Goal: Task Accomplishment & Management: Manage account settings

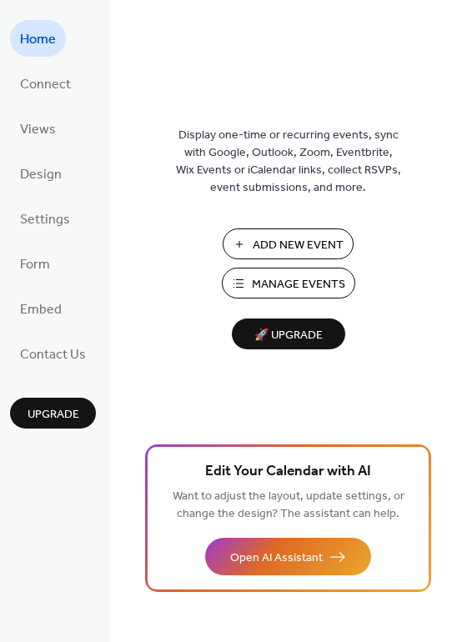
click at [288, 282] on span "Manage Events" at bounding box center [298, 285] width 93 height 18
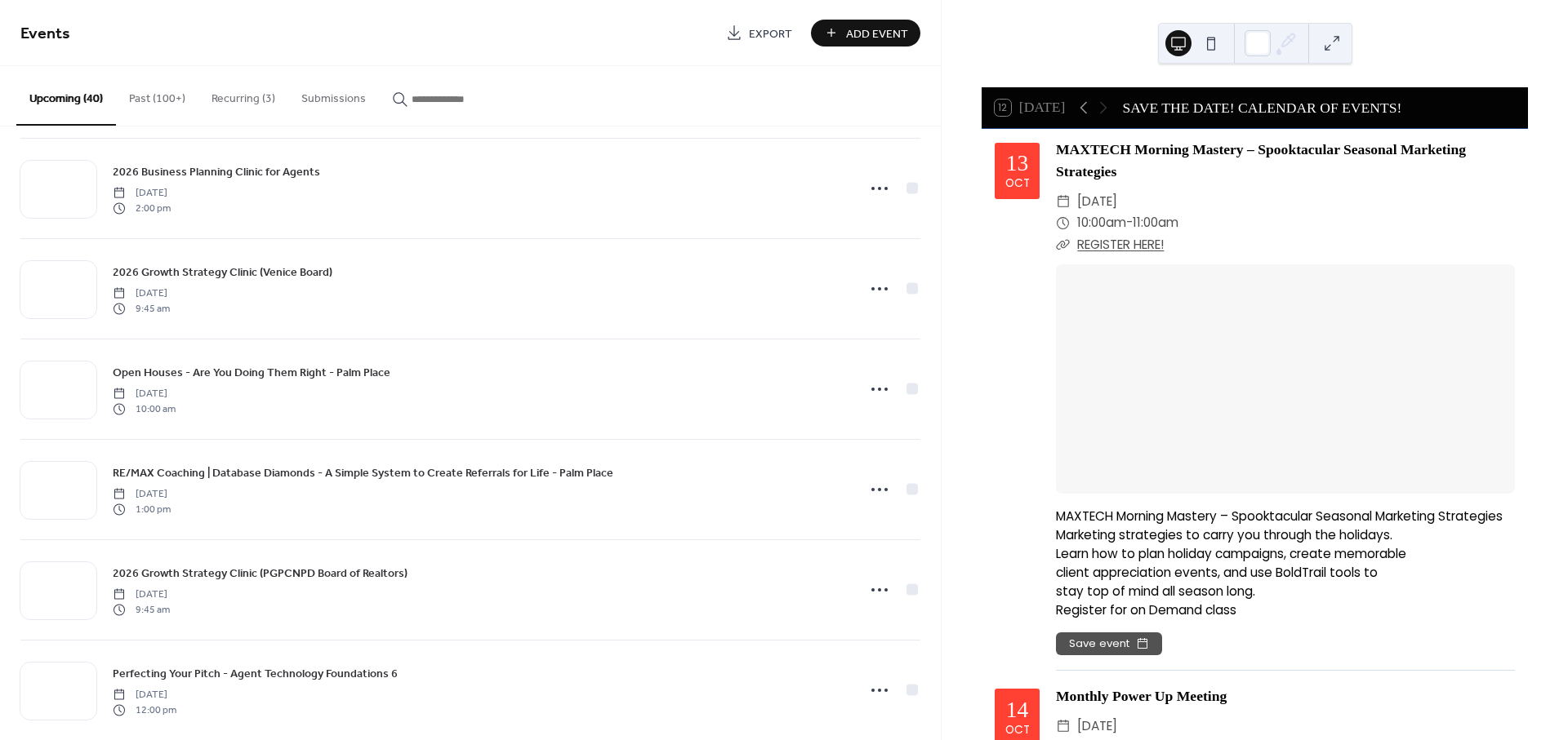
scroll to position [1724, 0]
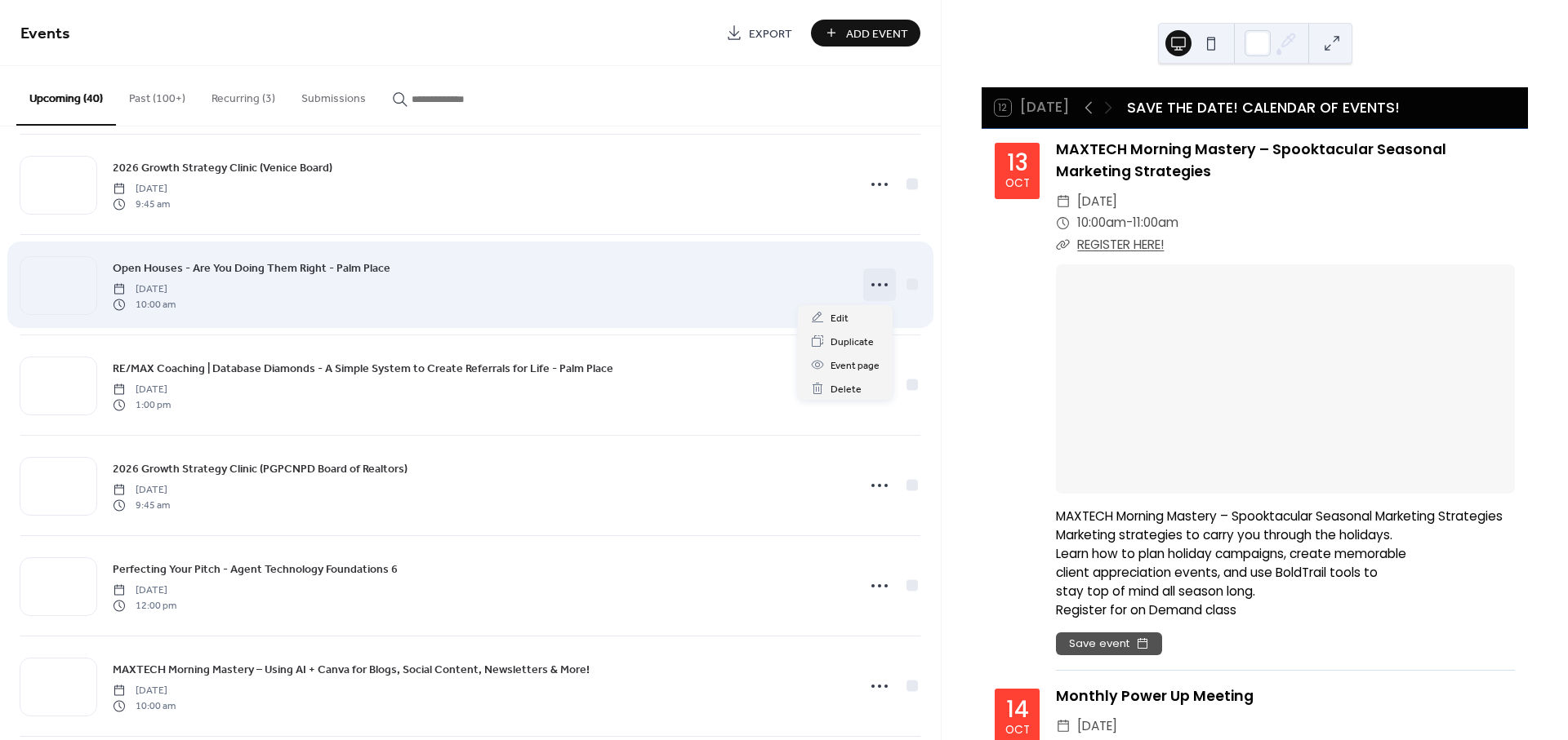
click at [873, 287] on icon at bounding box center [879, 285] width 26 height 26
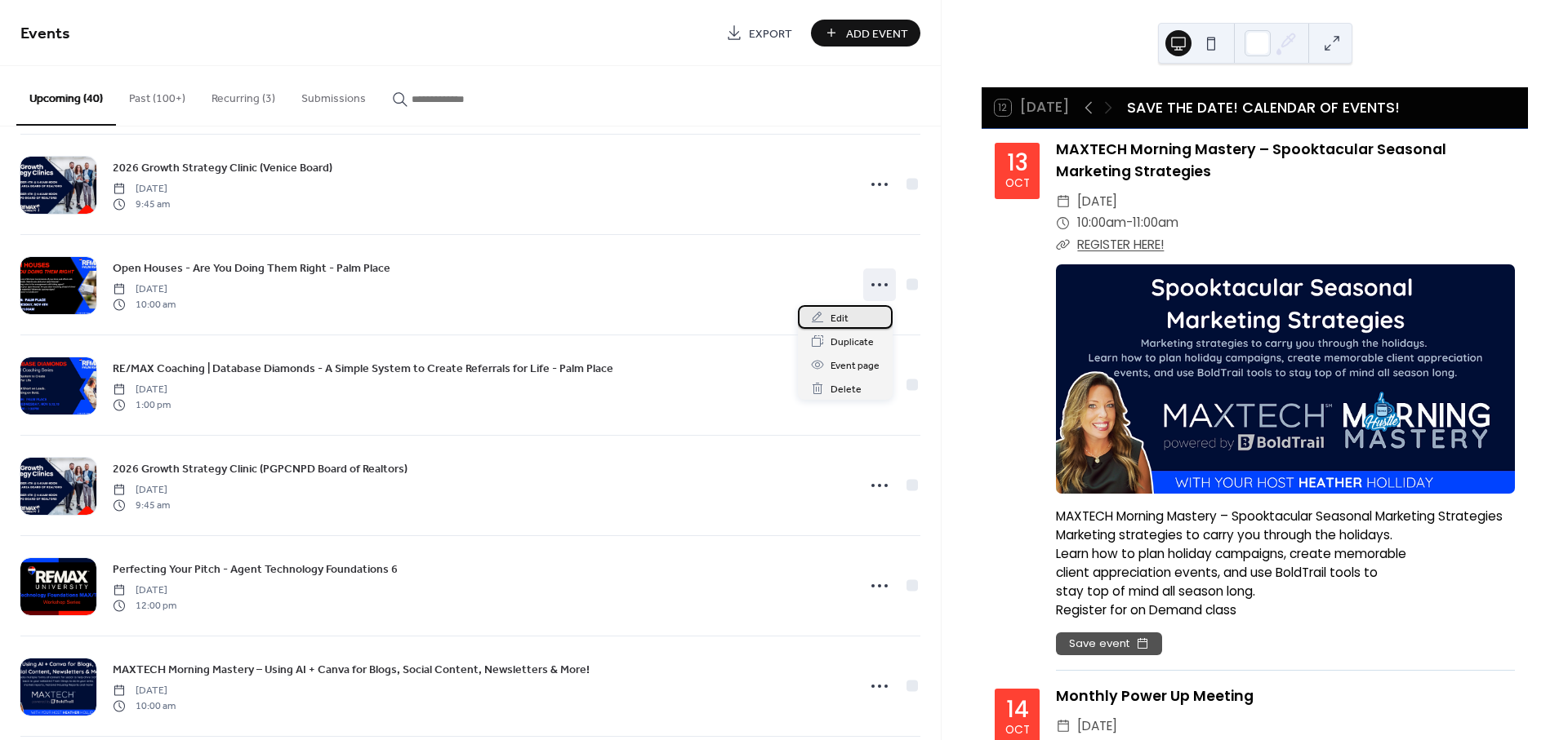
click at [838, 317] on span "Edit" at bounding box center [839, 319] width 18 height 18
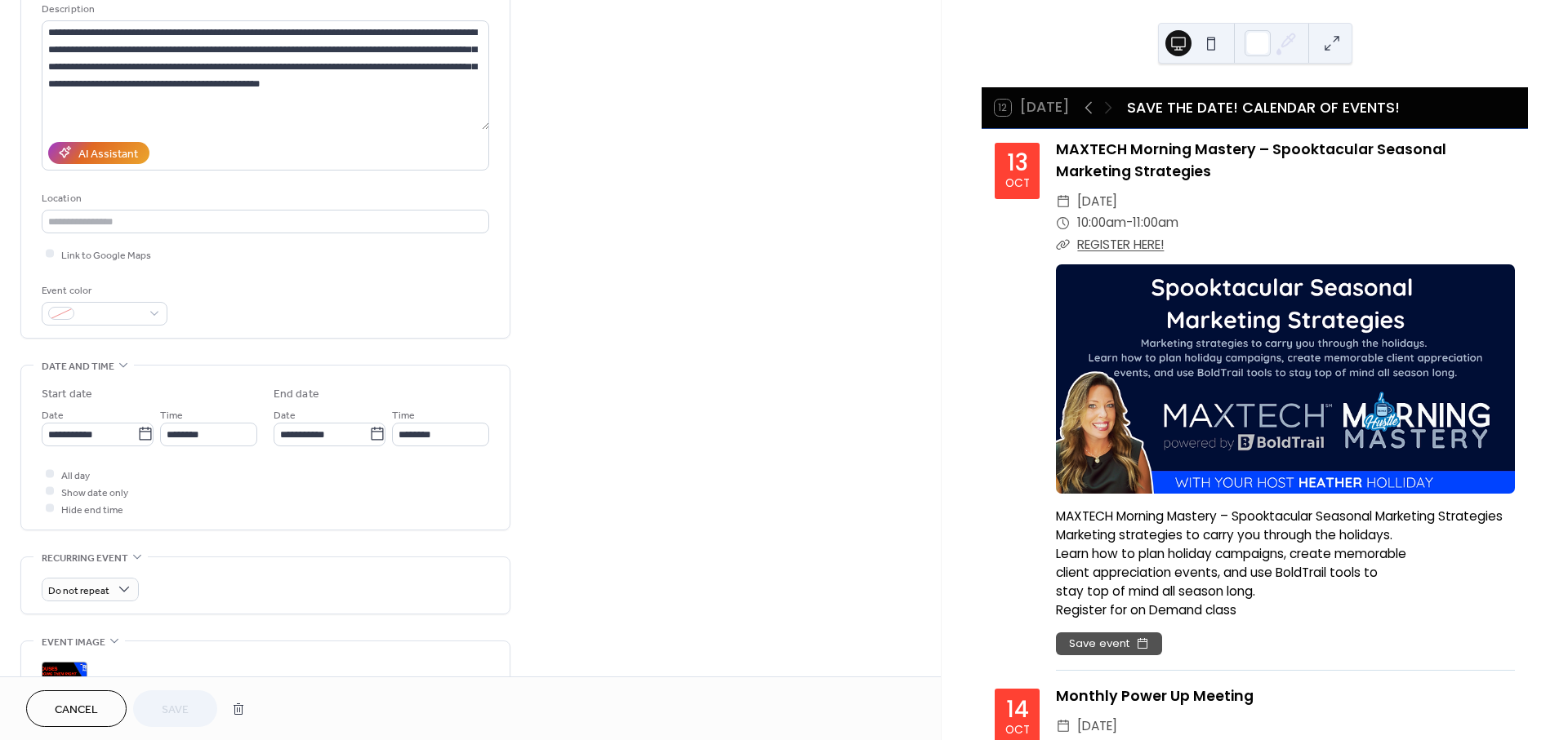
scroll to position [181, 0]
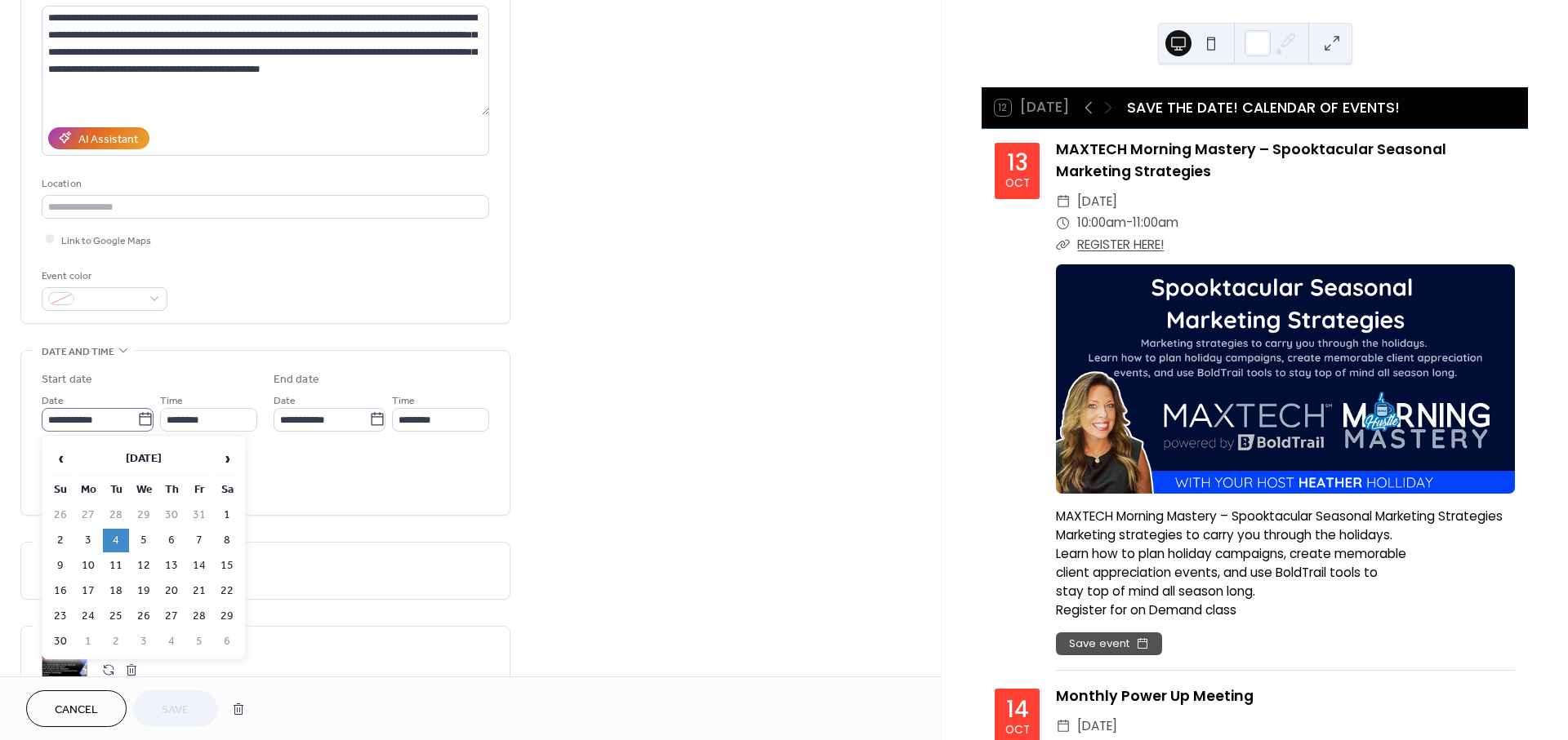
click at [140, 418] on icon at bounding box center [145, 419] width 17 height 17
click at [137, 418] on input "**********" at bounding box center [90, 420] width 96 height 23
click at [122, 606] on td "25" at bounding box center [116, 617] width 26 height 23
type input "**********"
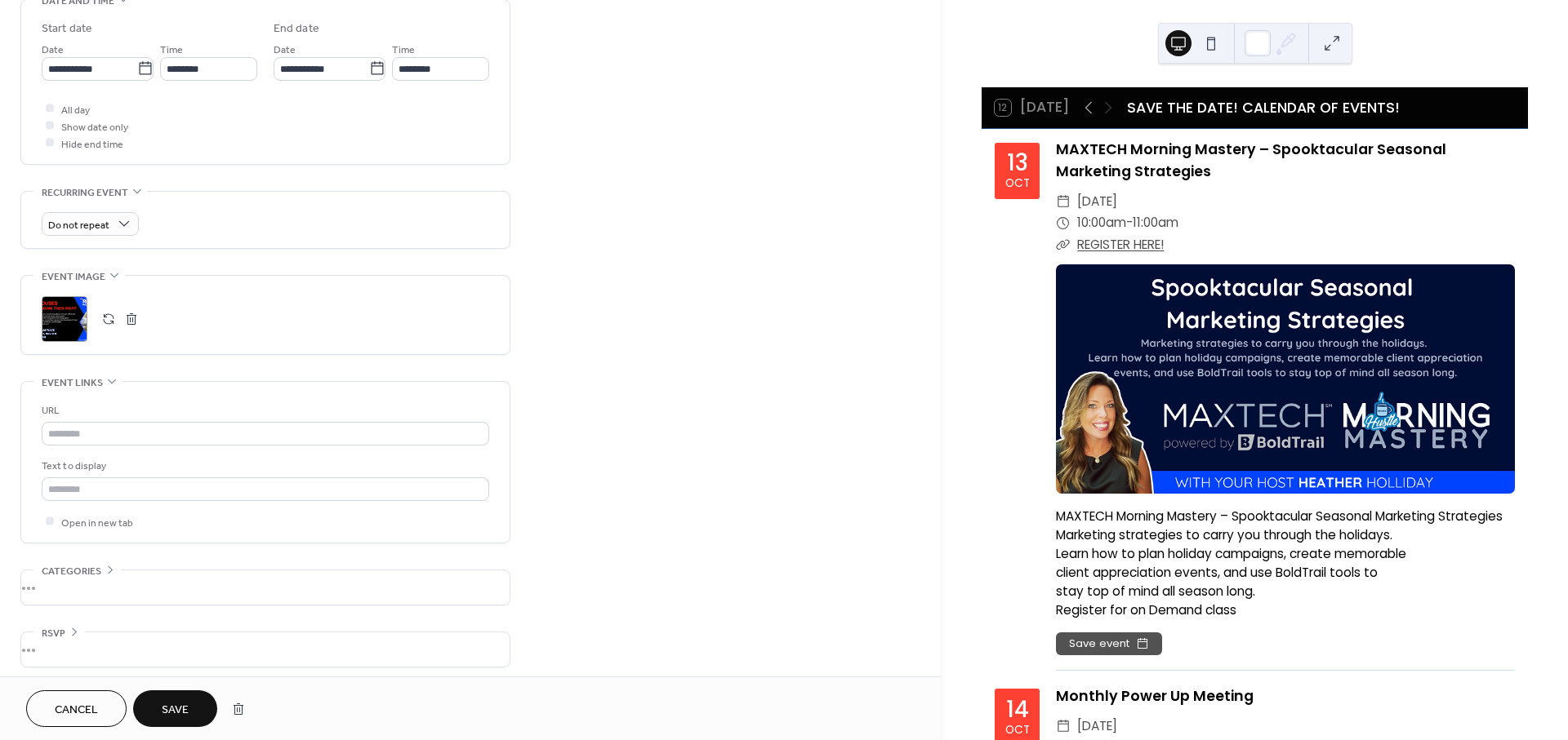
scroll to position [543, 0]
click at [101, 313] on button "button" at bounding box center [108, 311] width 23 height 23
click at [187, 717] on span "Save" at bounding box center [175, 711] width 27 height 18
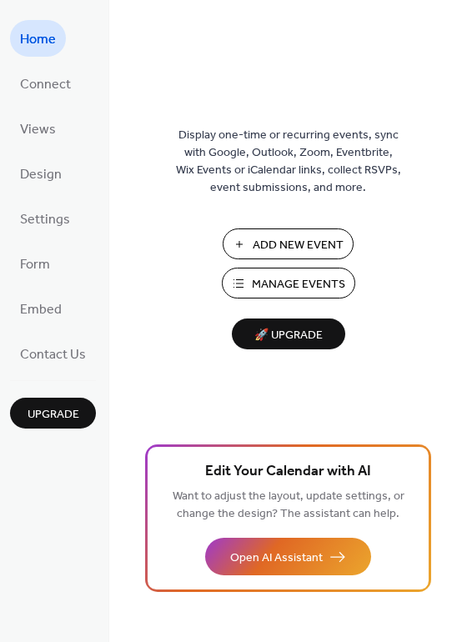
click at [268, 285] on span "Manage Events" at bounding box center [298, 285] width 93 height 18
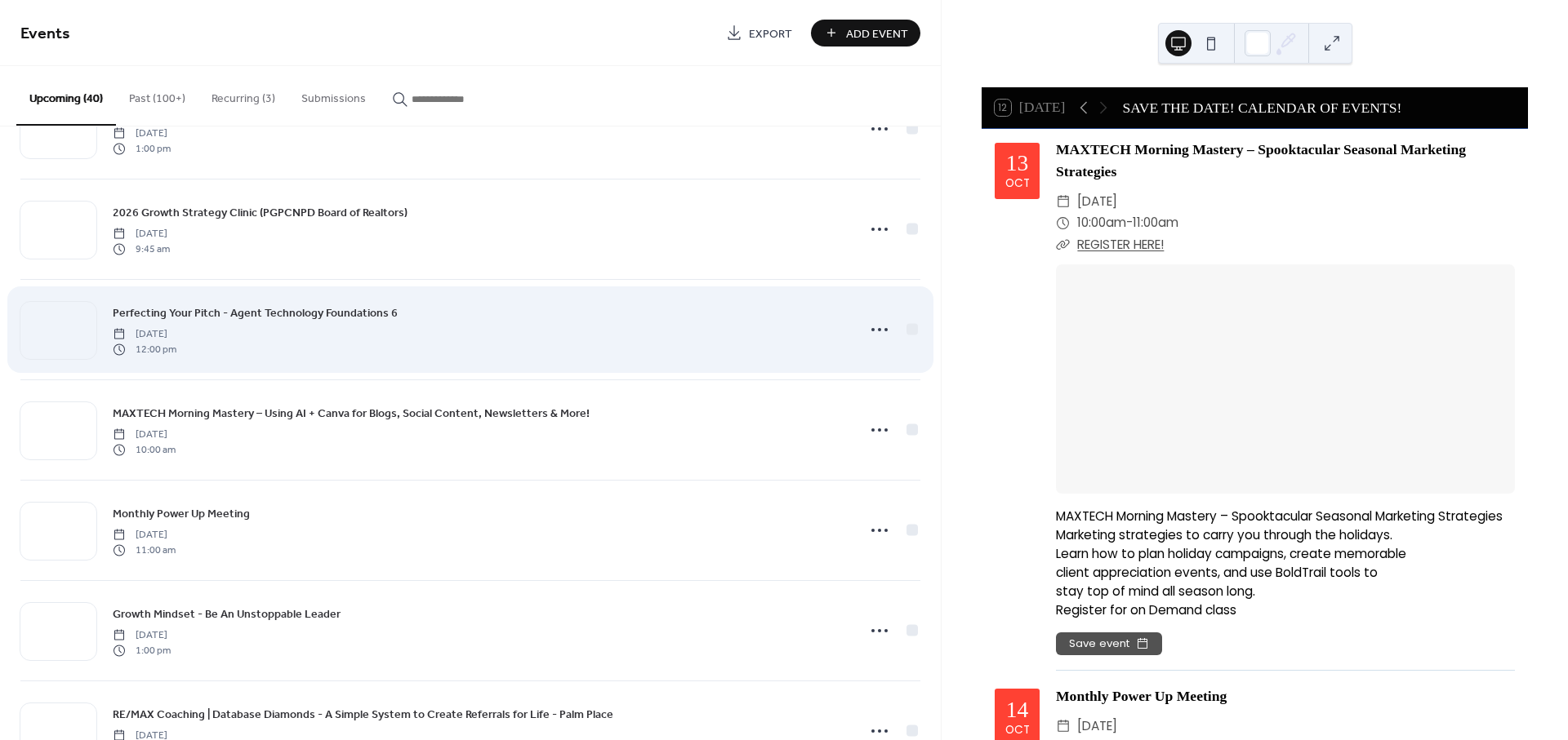
scroll to position [2176, 0]
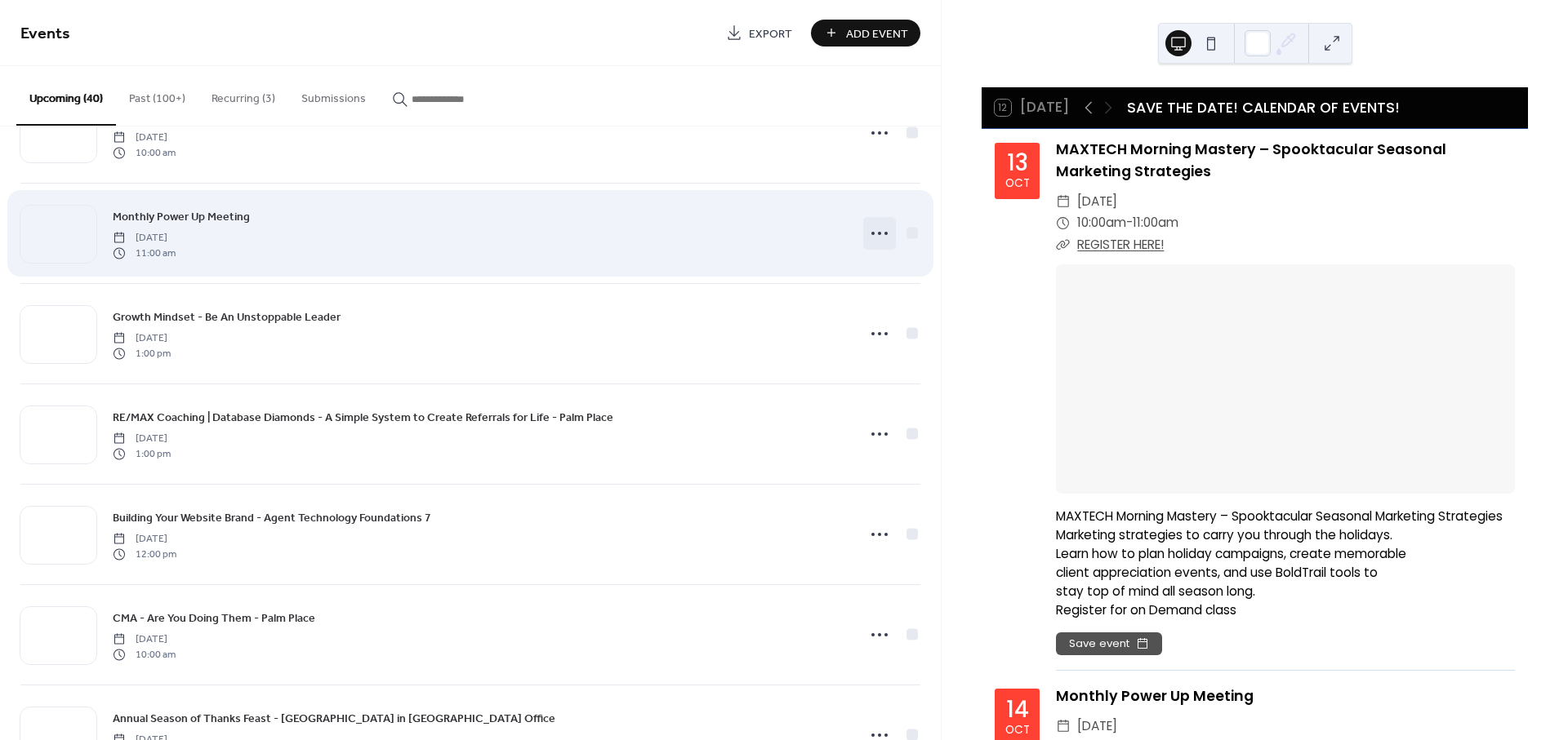
click at [872, 238] on icon at bounding box center [879, 233] width 26 height 26
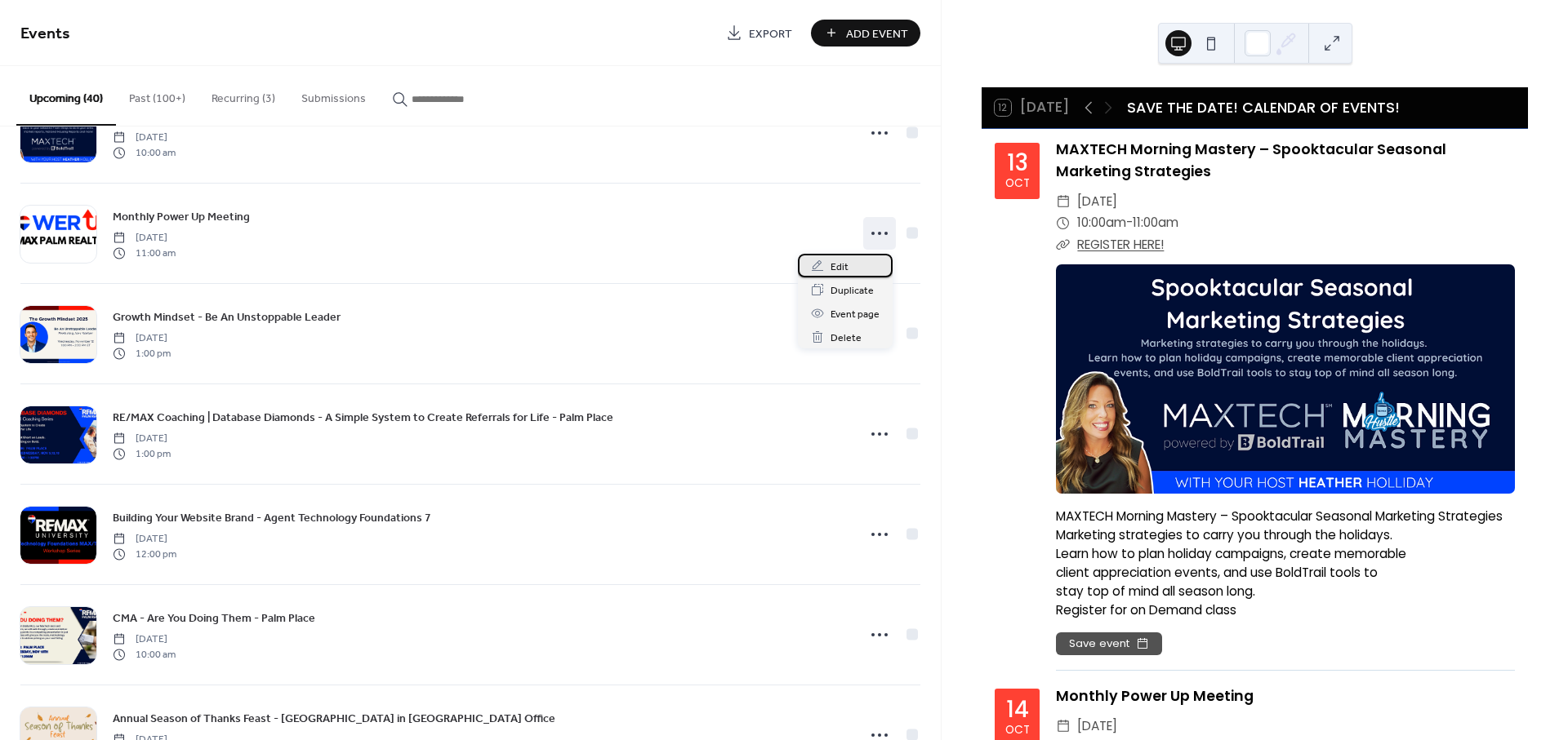
click at [833, 269] on span "Edit" at bounding box center [839, 267] width 18 height 18
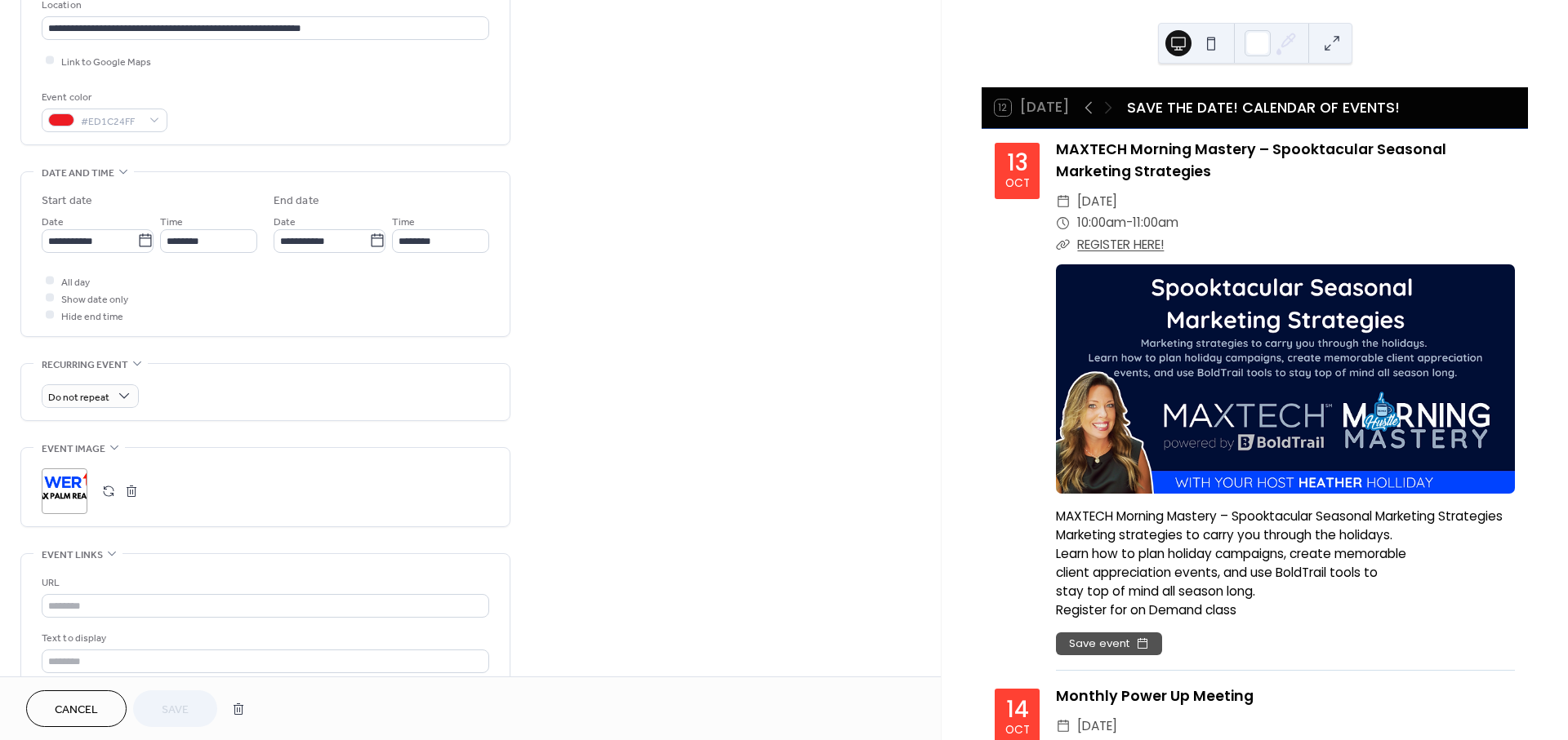
scroll to position [362, 0]
click at [110, 486] on button "button" at bounding box center [108, 488] width 23 height 23
click at [169, 706] on span "Save" at bounding box center [175, 711] width 27 height 18
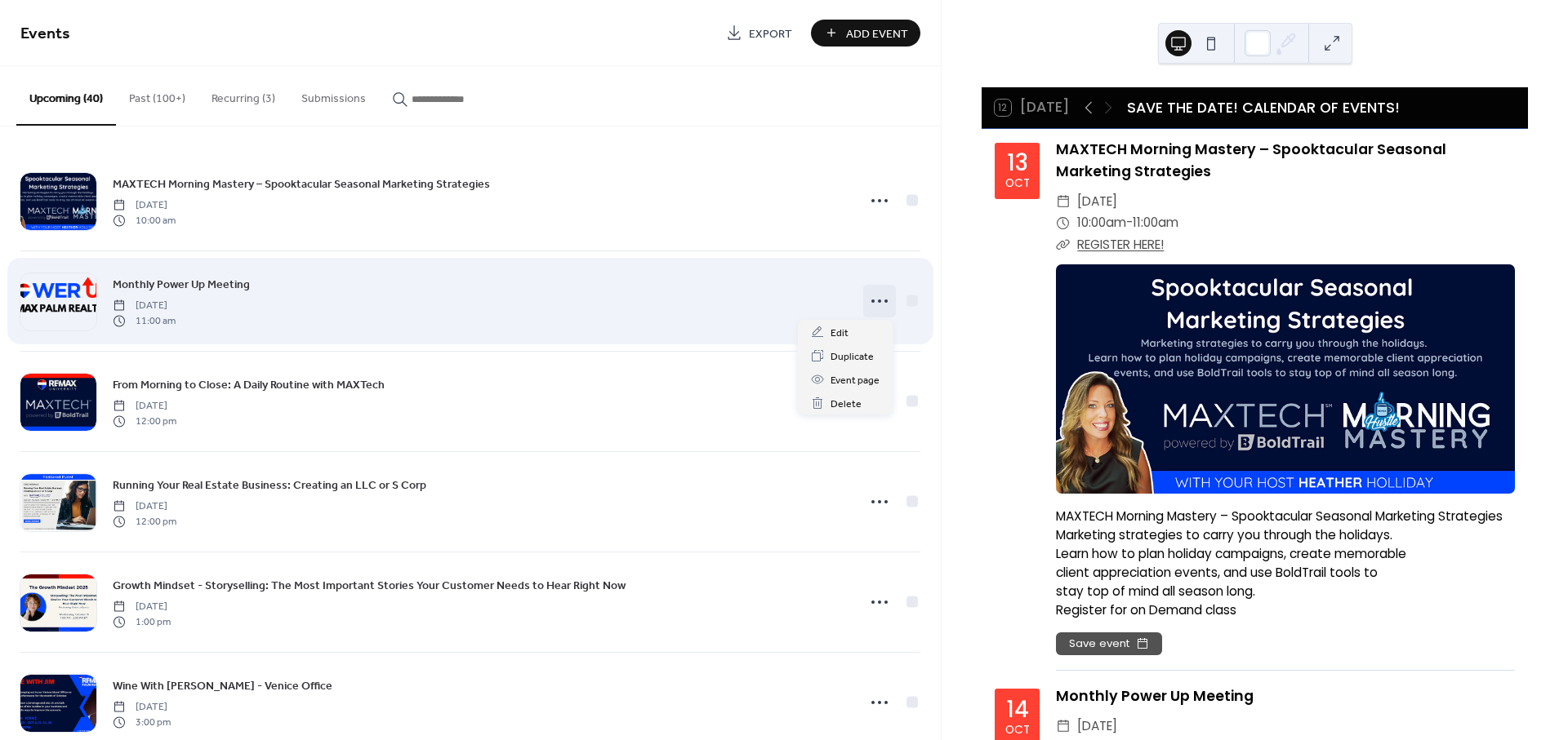
click at [867, 298] on icon at bounding box center [879, 301] width 26 height 26
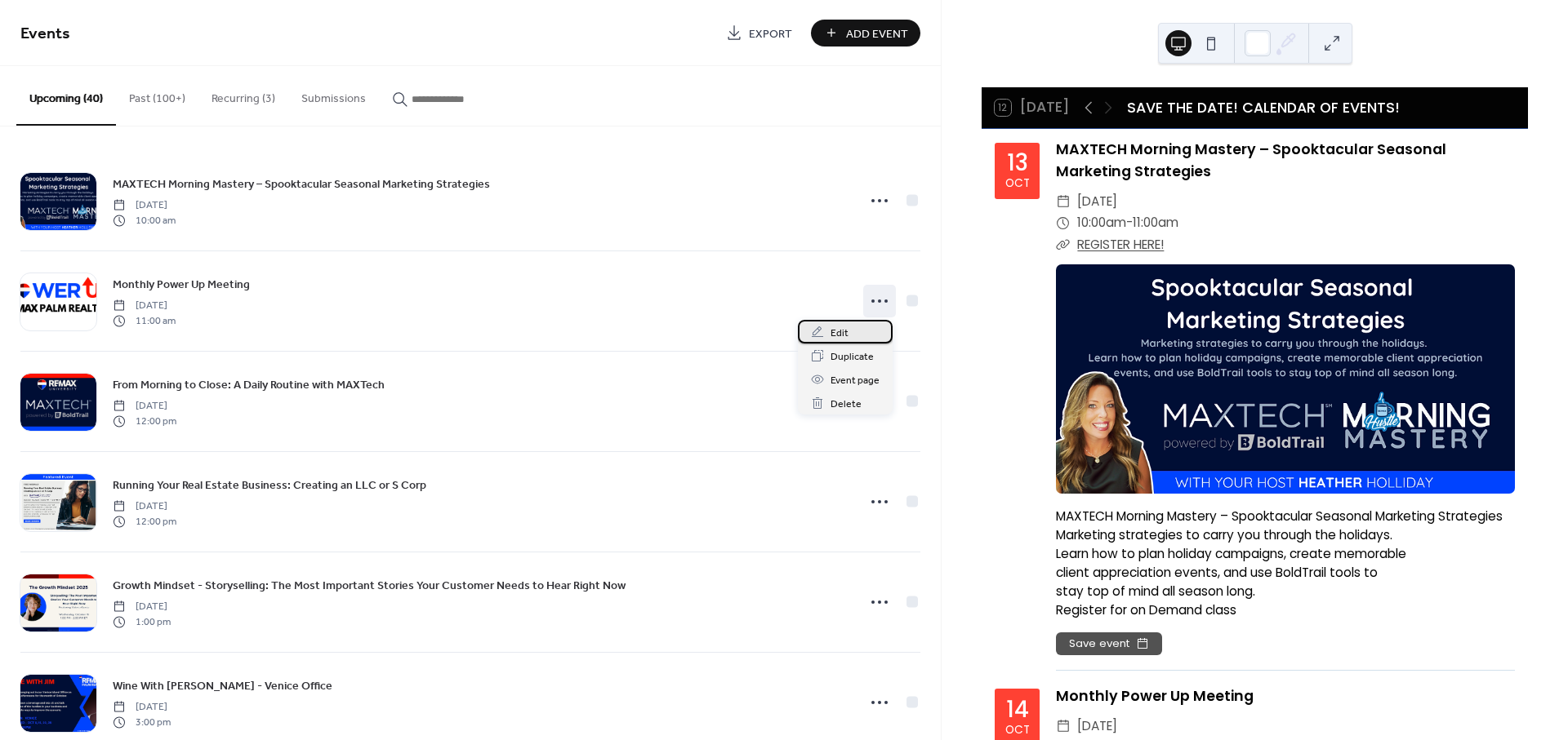
click at [838, 338] on span "Edit" at bounding box center [839, 334] width 18 height 18
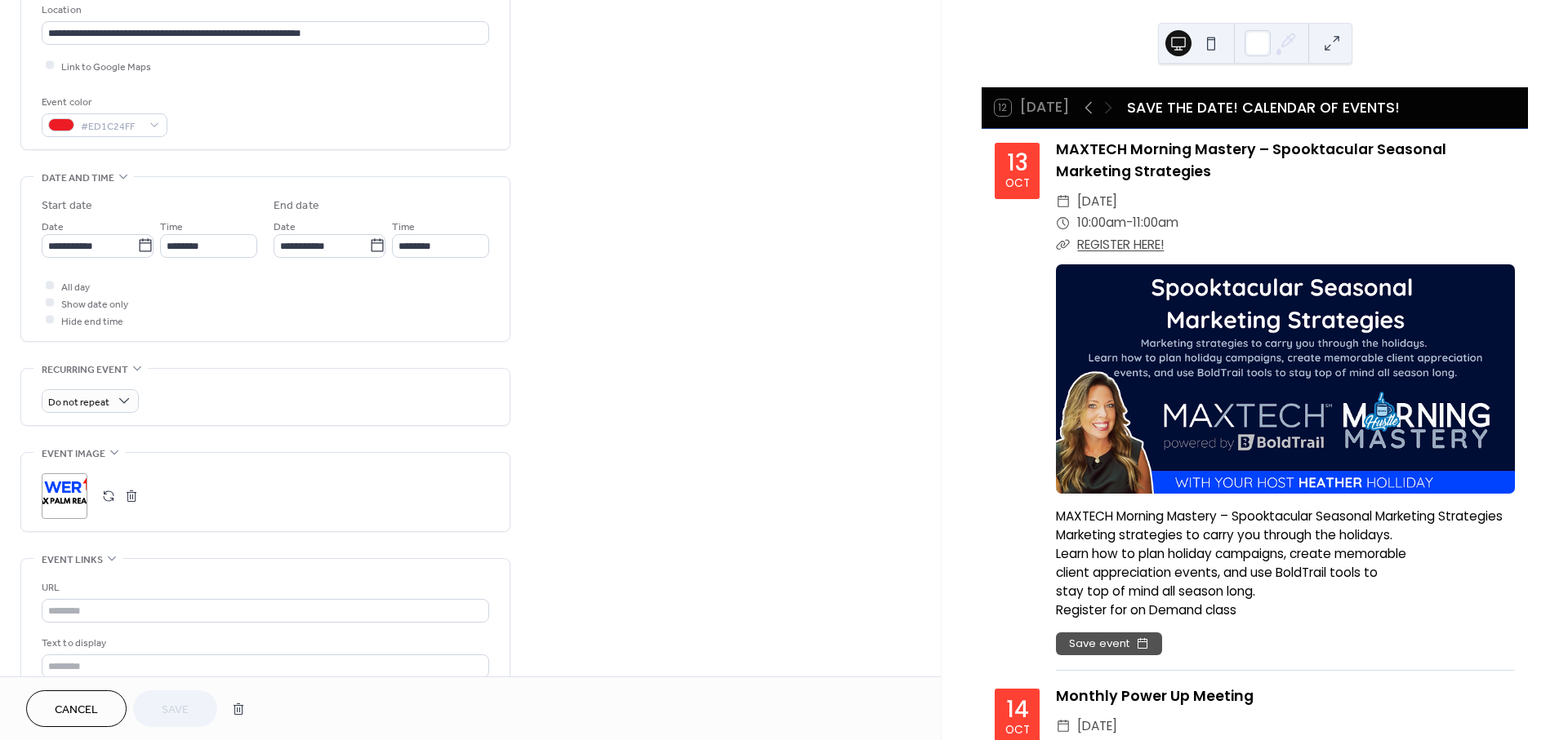
scroll to position [362, 0]
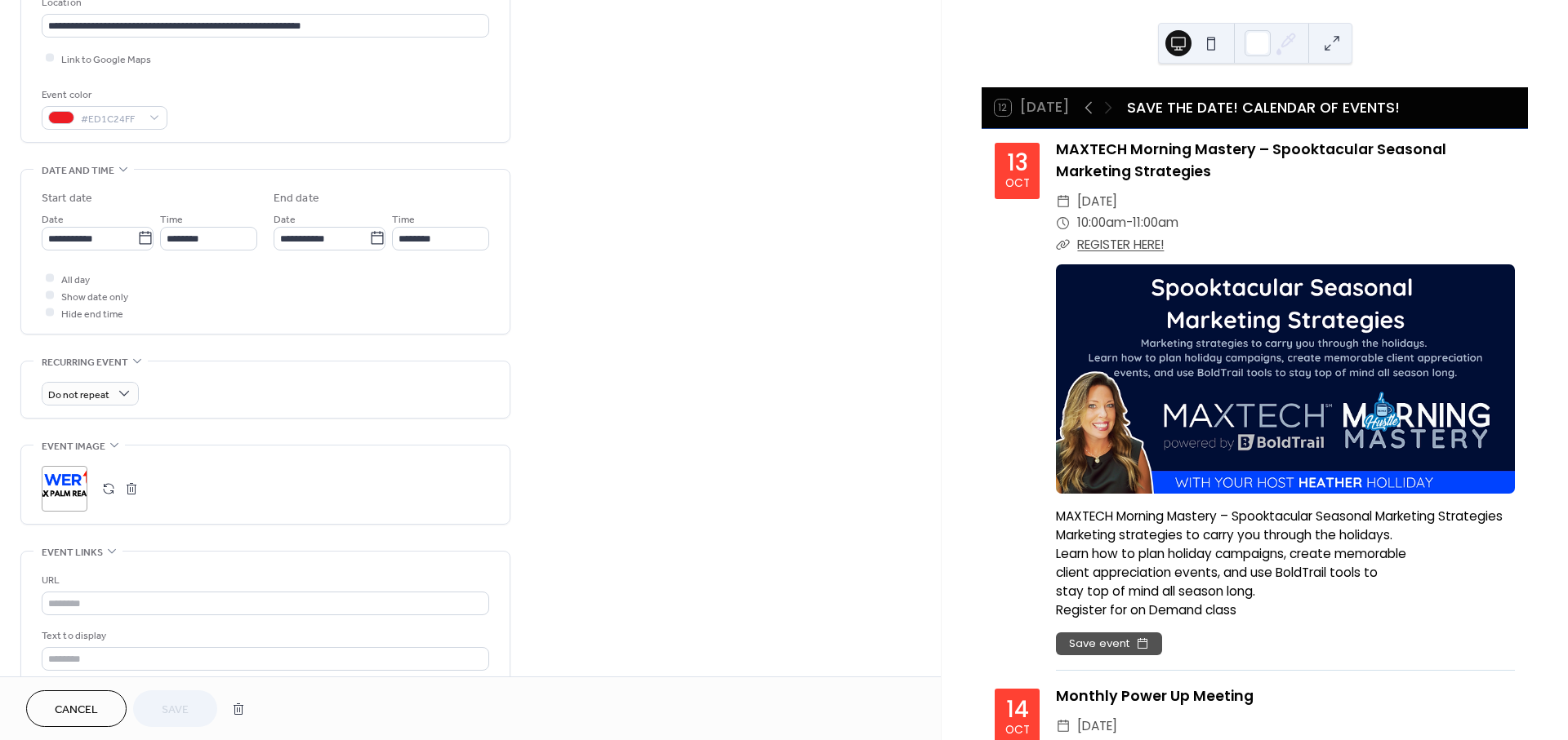
click at [108, 495] on button "button" at bounding box center [108, 488] width 23 height 23
click at [174, 709] on span "Save" at bounding box center [175, 711] width 27 height 18
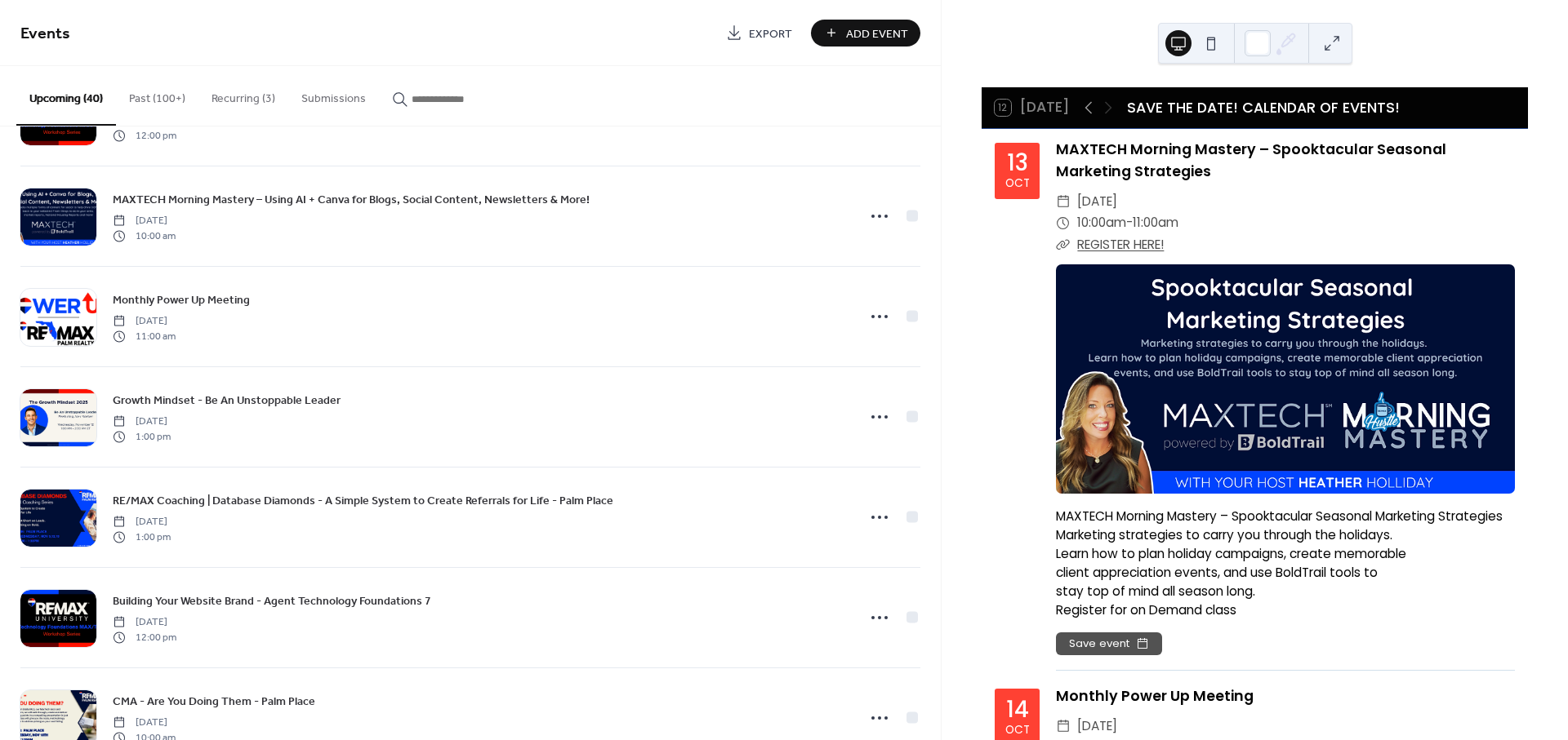
scroll to position [2092, 0]
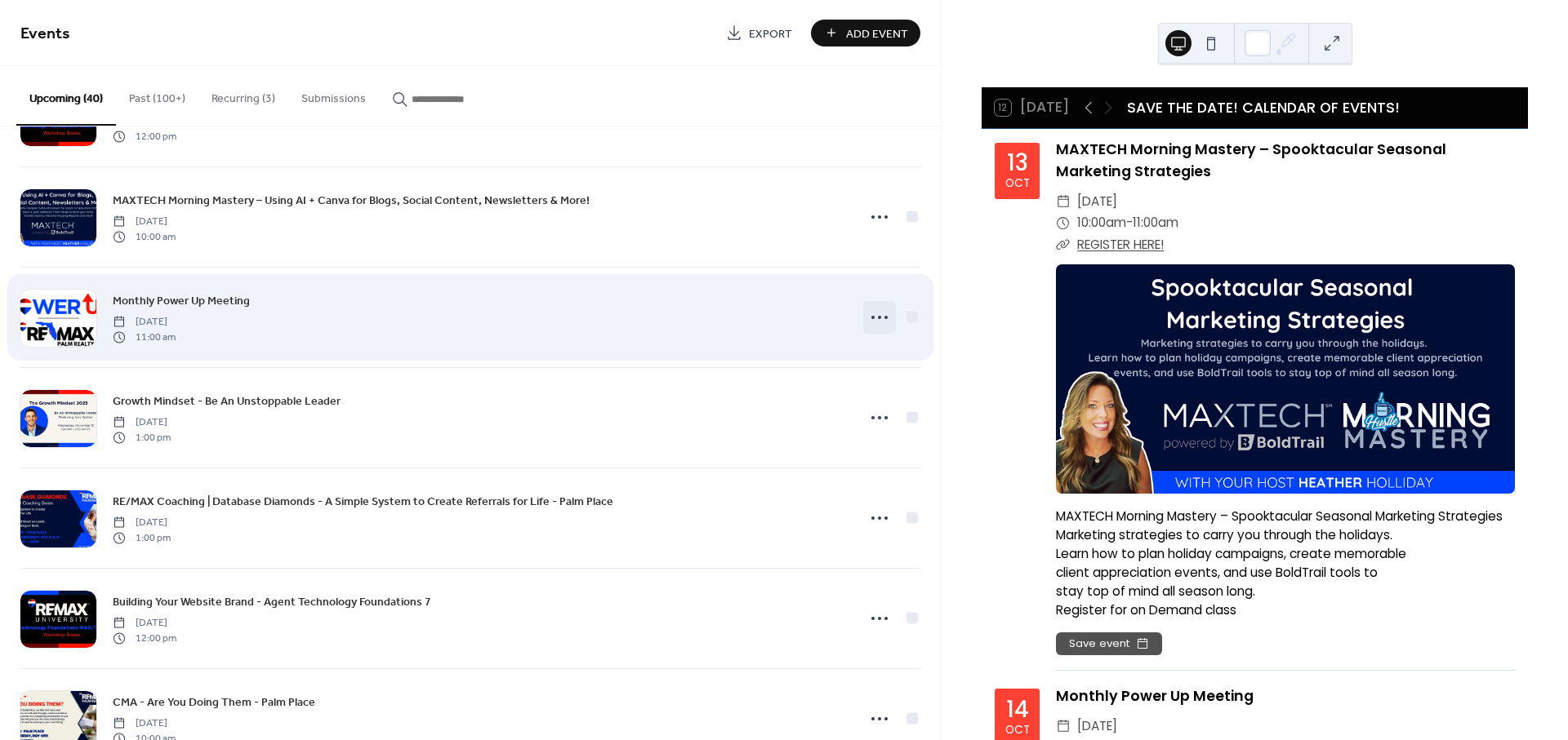
click at [872, 317] on icon at bounding box center [879, 317] width 26 height 26
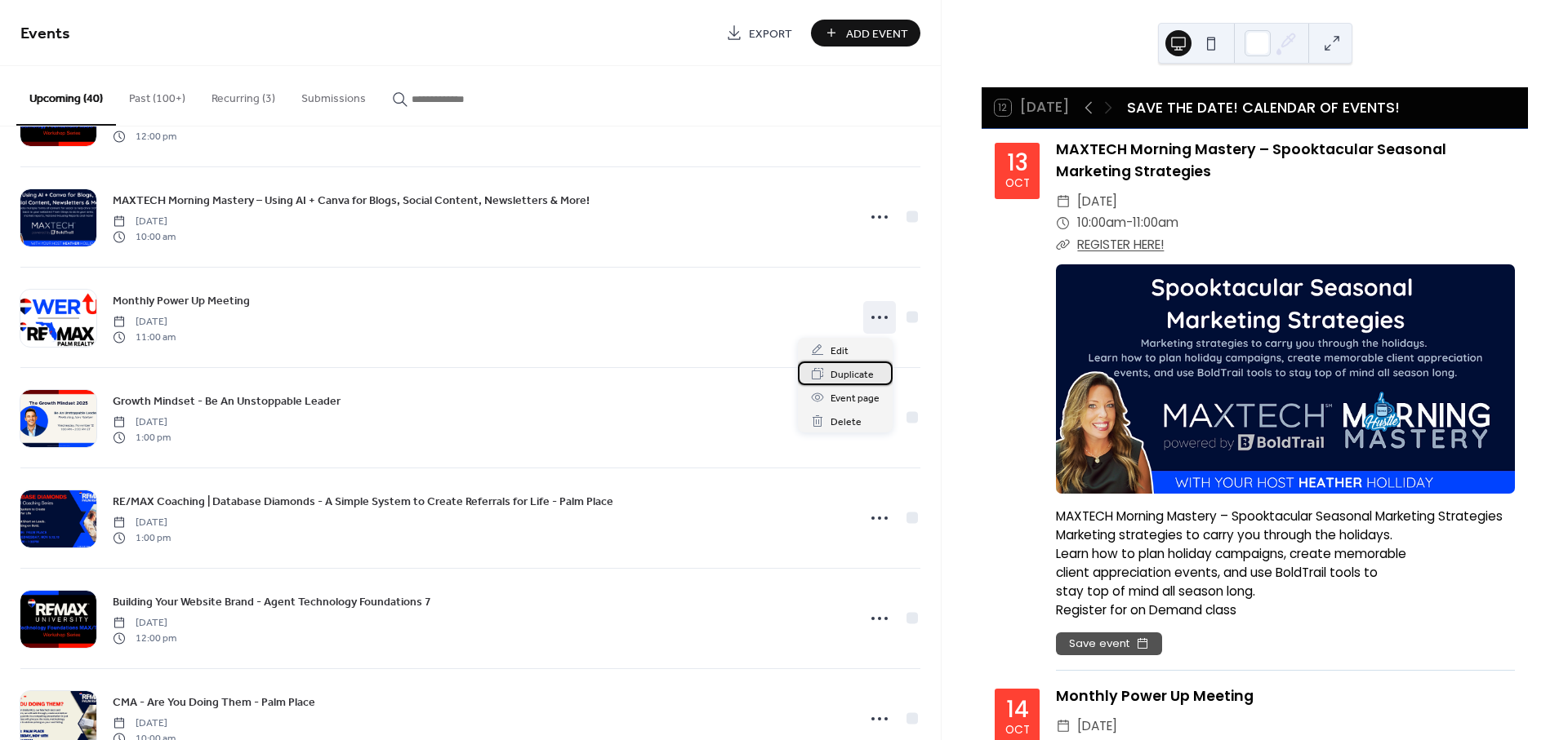
click at [849, 367] on span "Duplicate" at bounding box center [852, 375] width 43 height 18
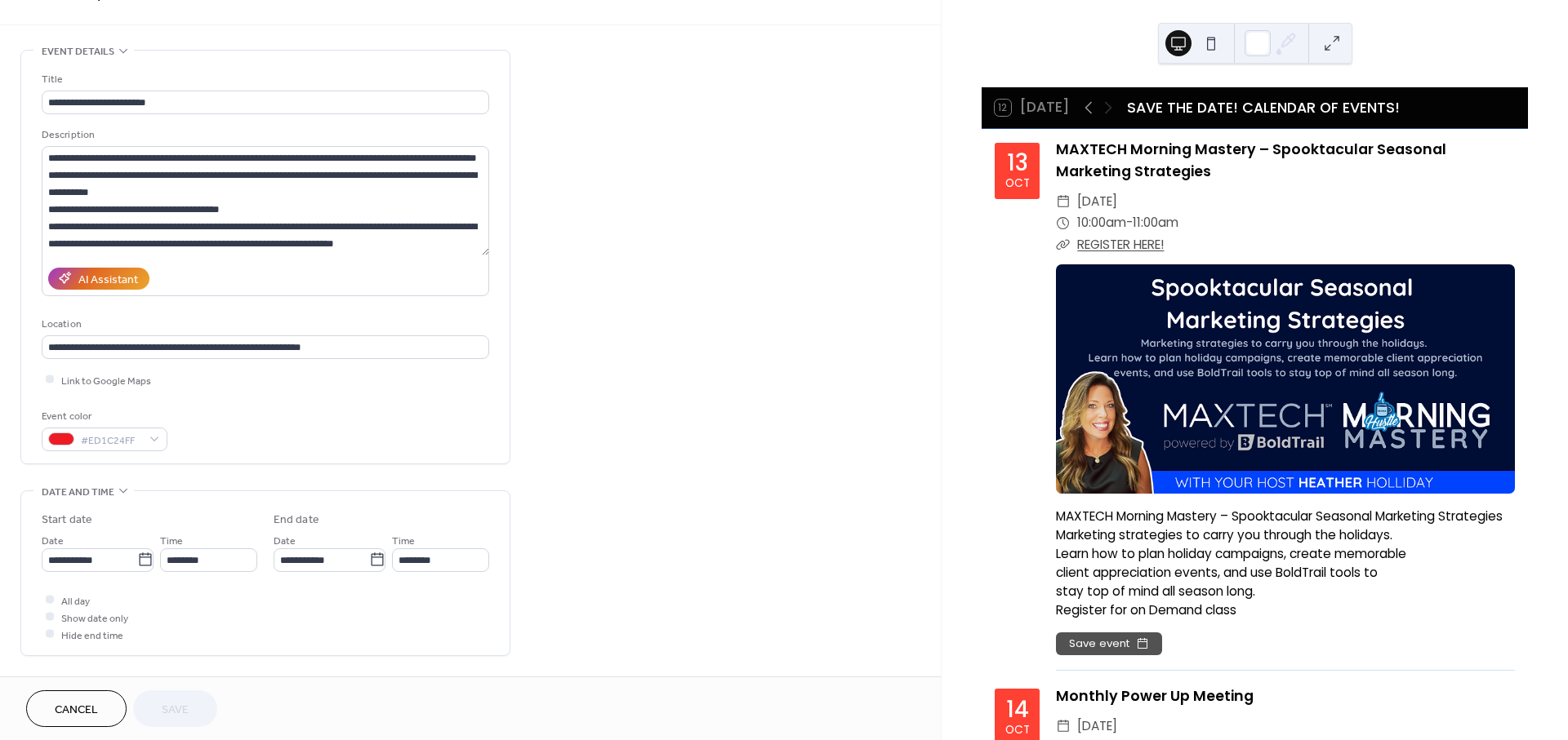
scroll to position [181, 0]
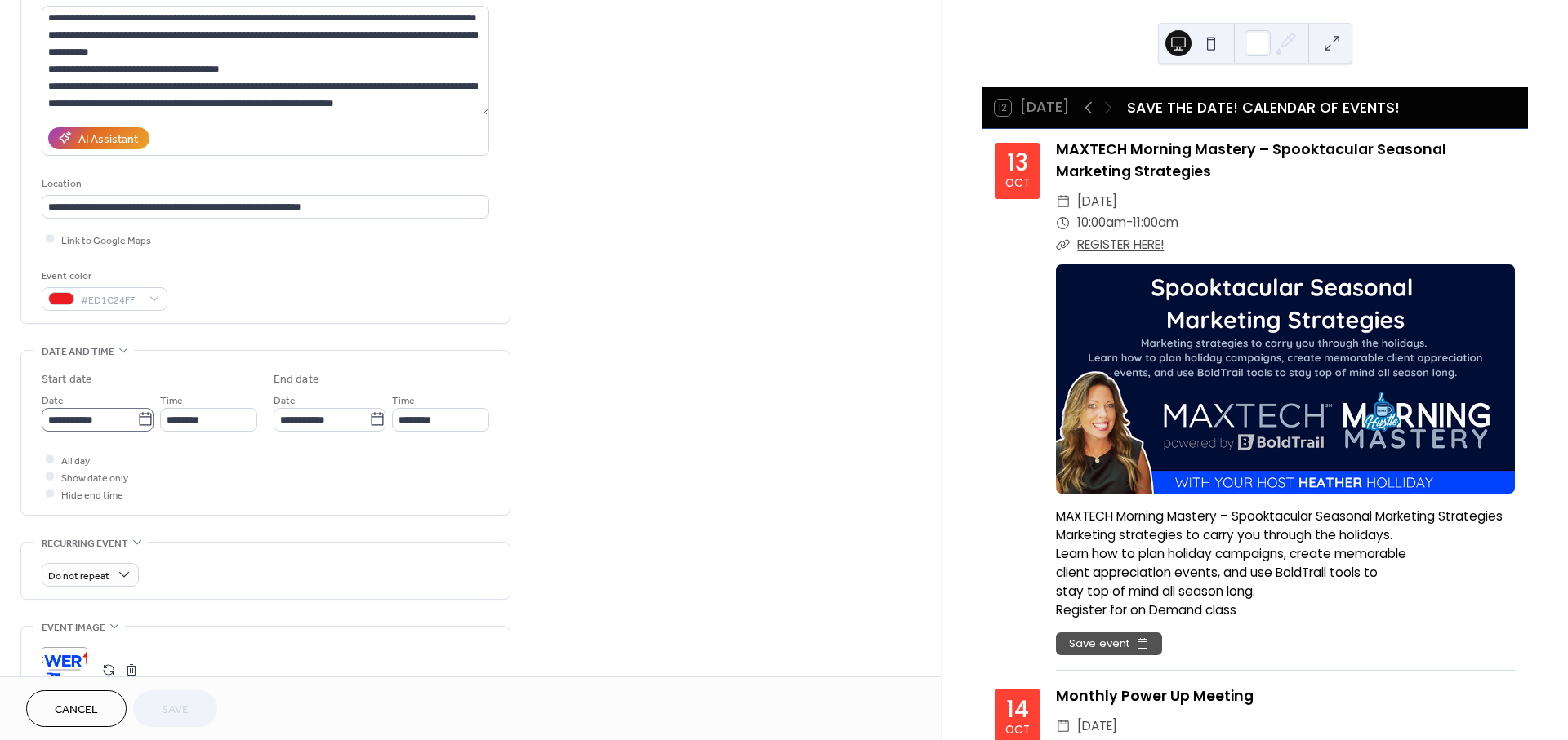
click at [137, 426] on icon at bounding box center [145, 419] width 17 height 17
click at [136, 426] on input "**********" at bounding box center [90, 420] width 96 height 23
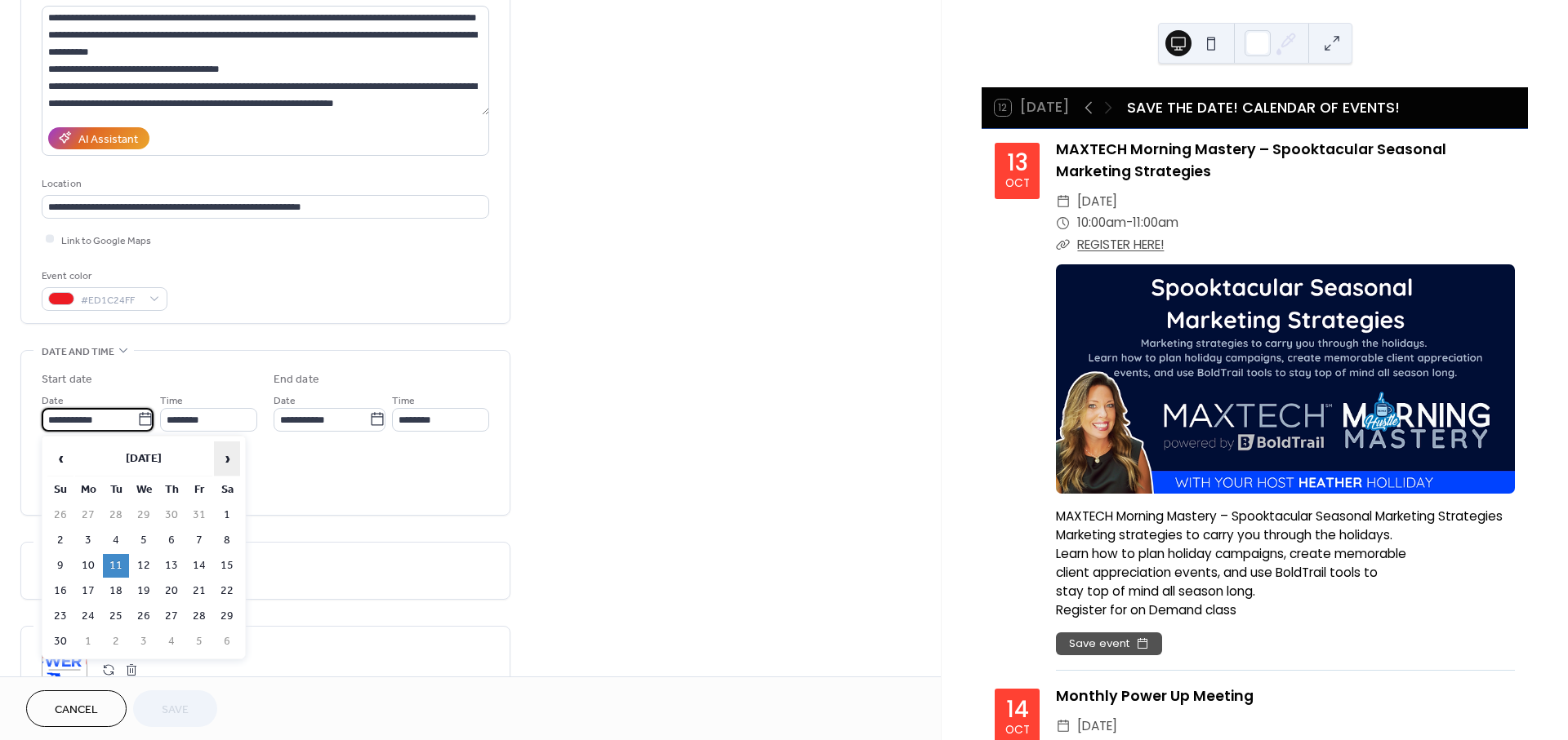
click at [227, 461] on span "›" at bounding box center [226, 458] width 24 height 32
click at [109, 532] on td "9" at bounding box center [116, 540] width 26 height 23
type input "**********"
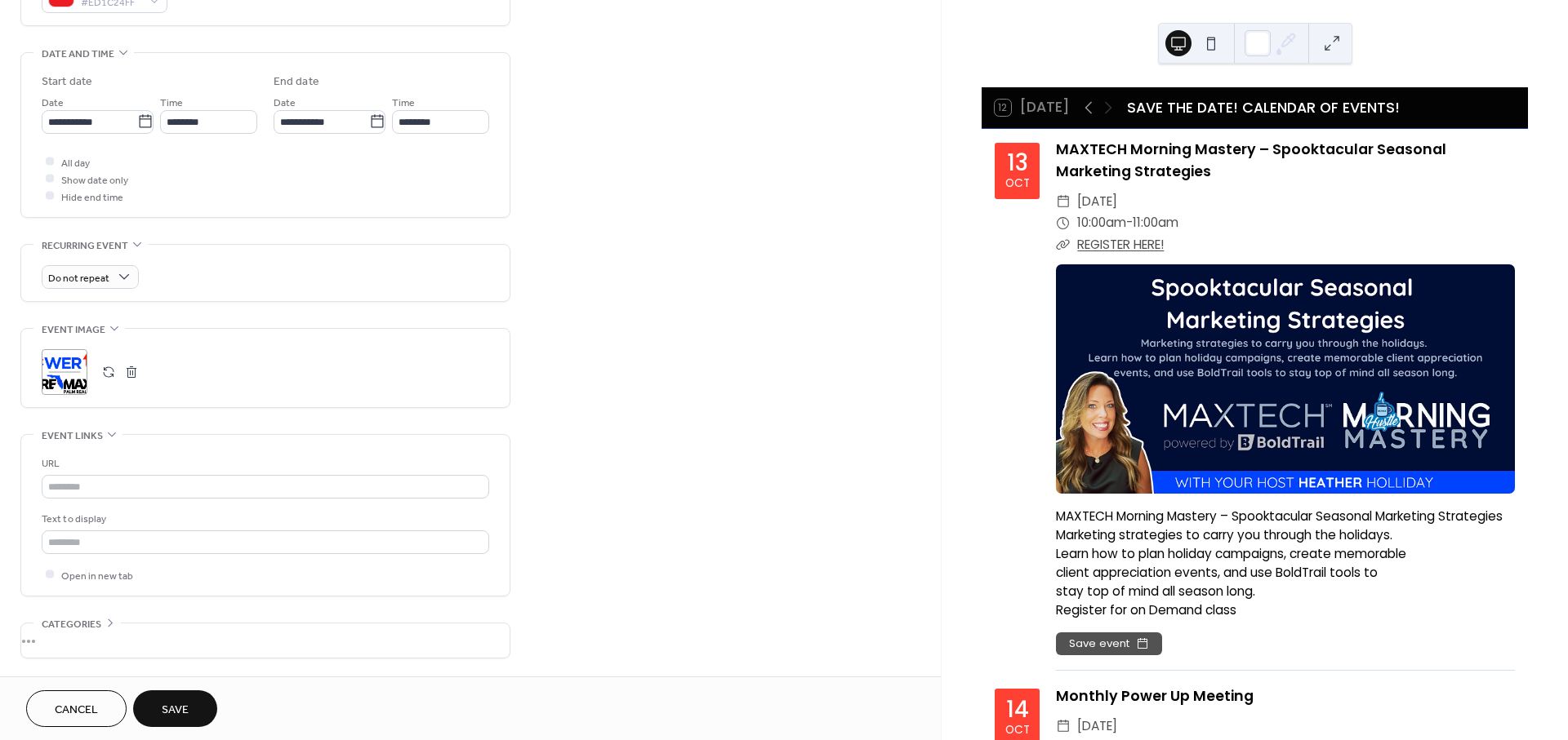
scroll to position [543, 0]
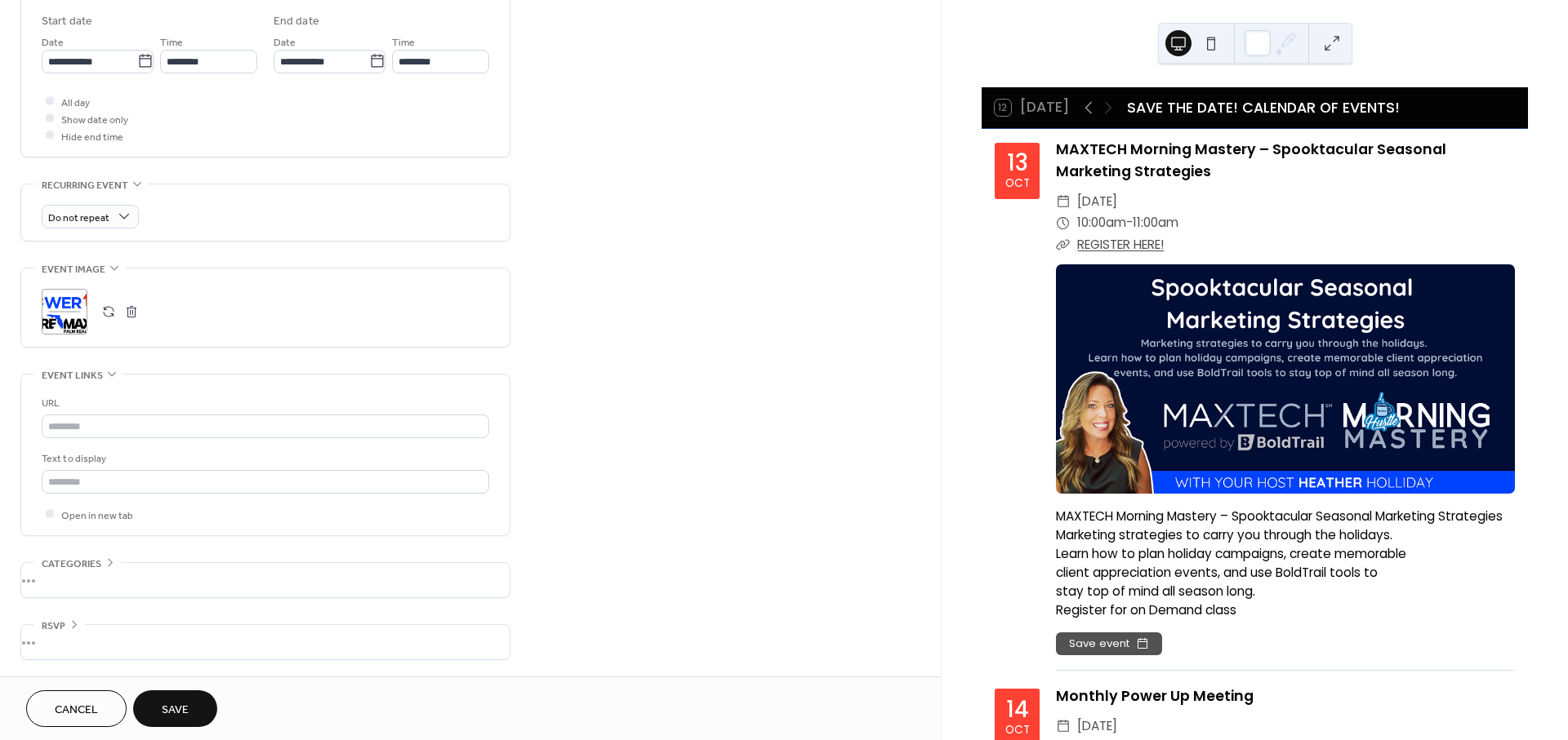
click at [201, 710] on button "Save" at bounding box center [175, 710] width 84 height 37
